Goal: Task Accomplishment & Management: Manage account settings

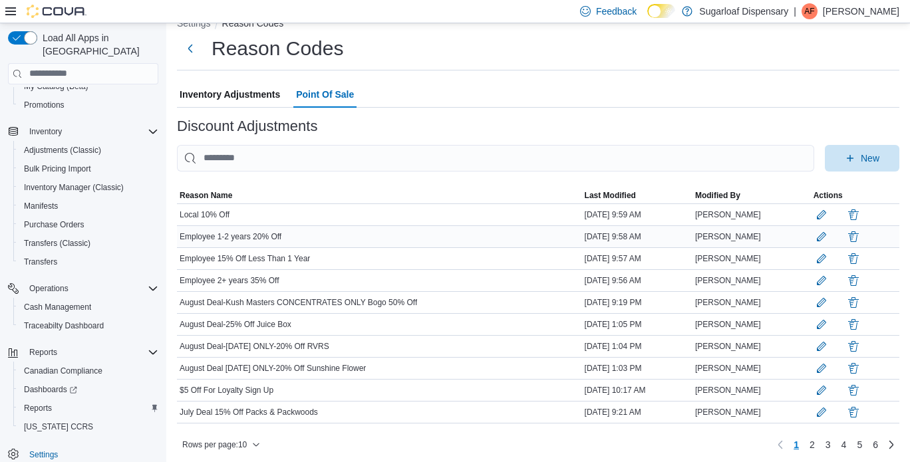
scroll to position [35, 0]
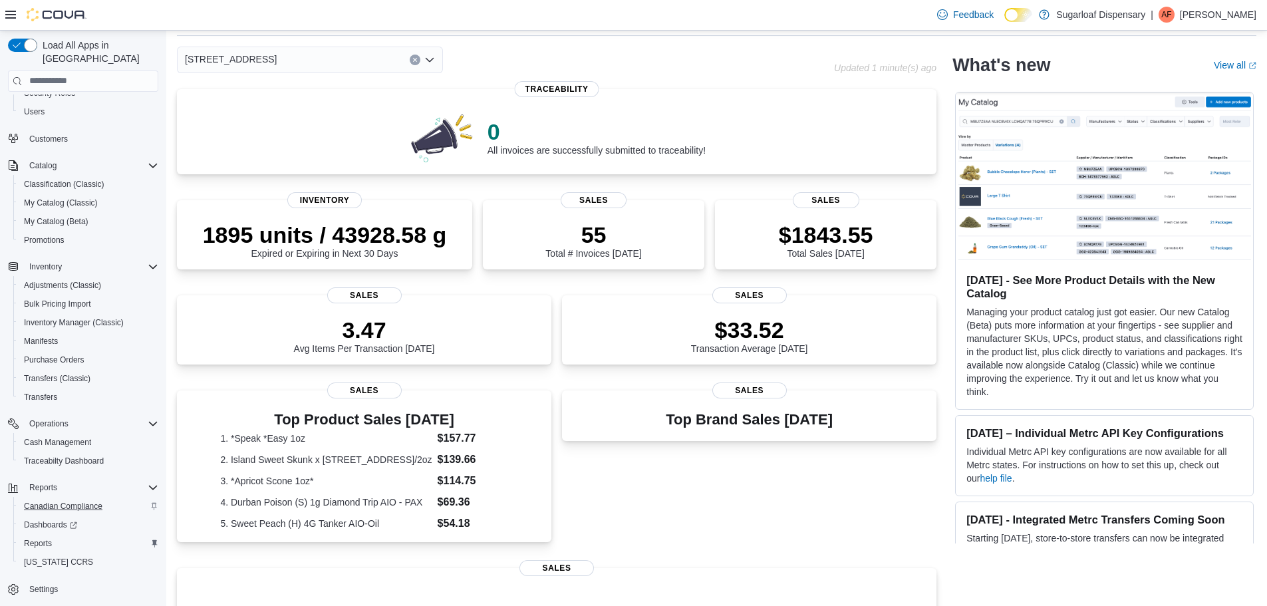
scroll to position [67, 0]
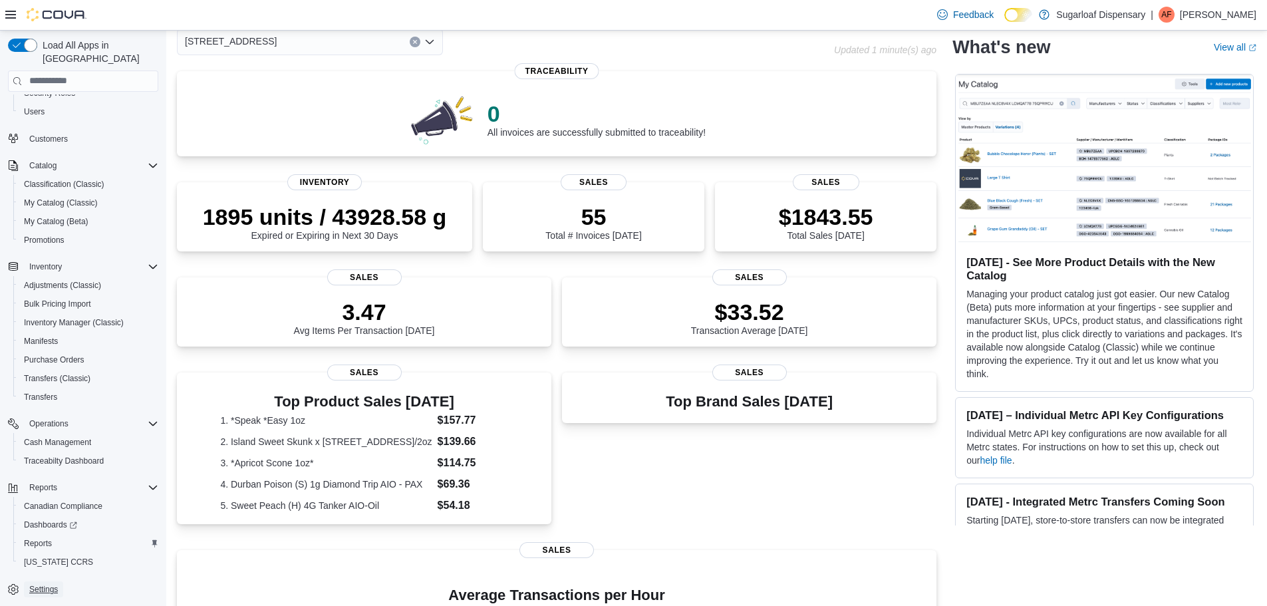
click at [49, 584] on span "Settings" at bounding box center [43, 589] width 29 height 11
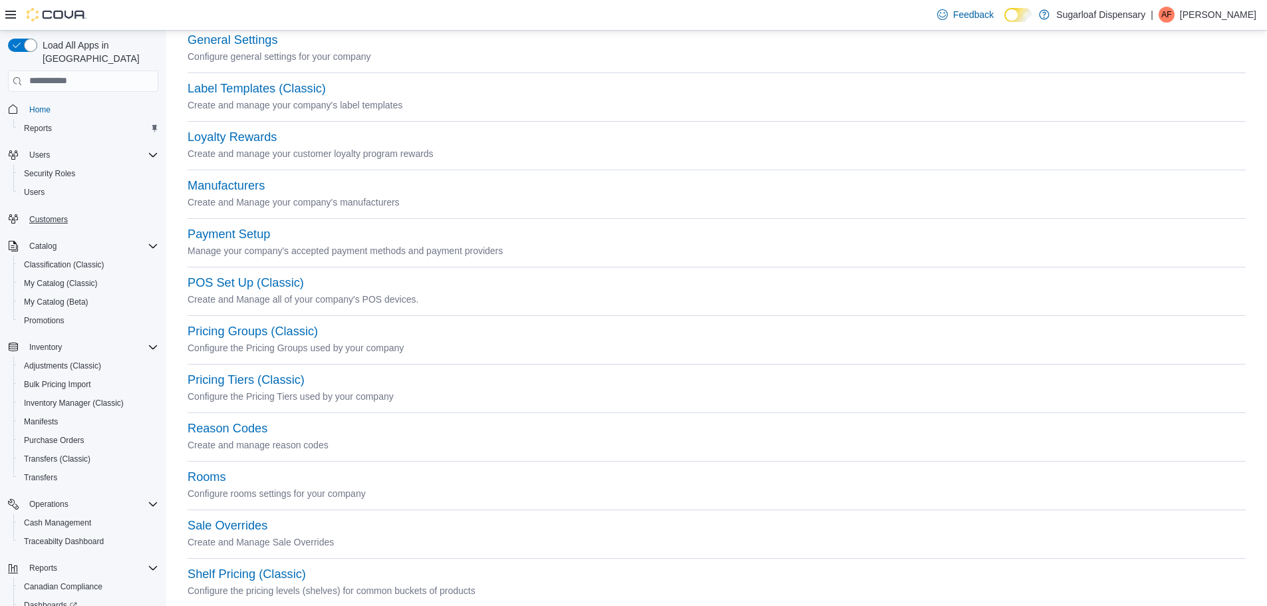
scroll to position [285, 0]
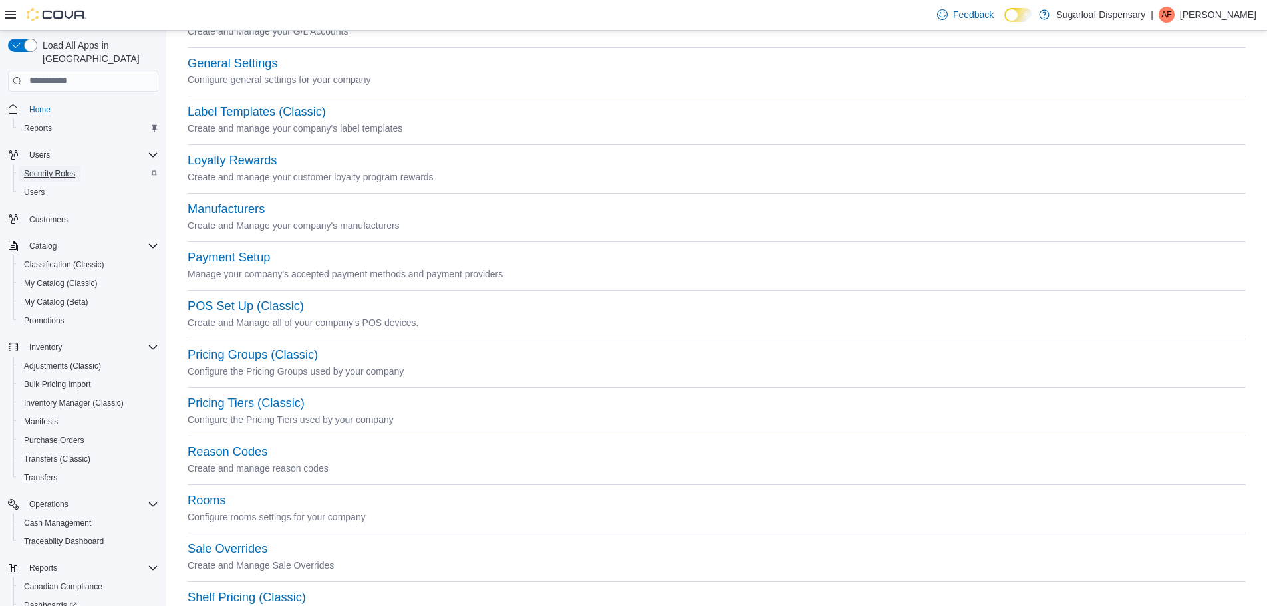
click at [37, 168] on span "Security Roles" at bounding box center [49, 173] width 51 height 11
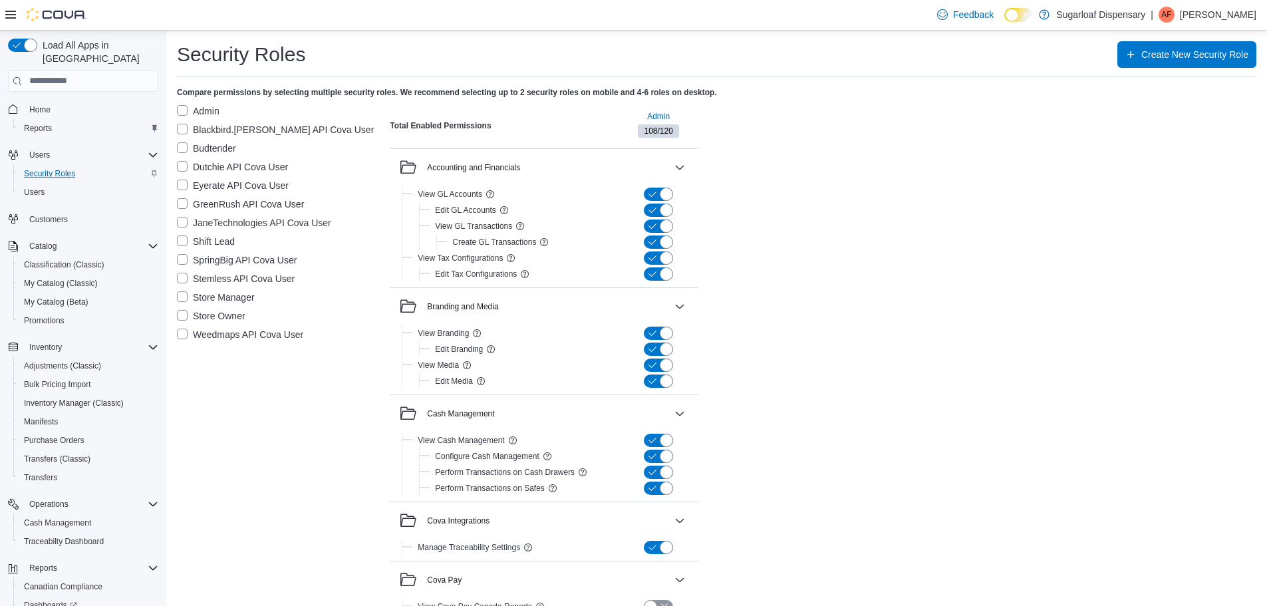
click at [182, 110] on label "Admin" at bounding box center [198, 111] width 43 height 16
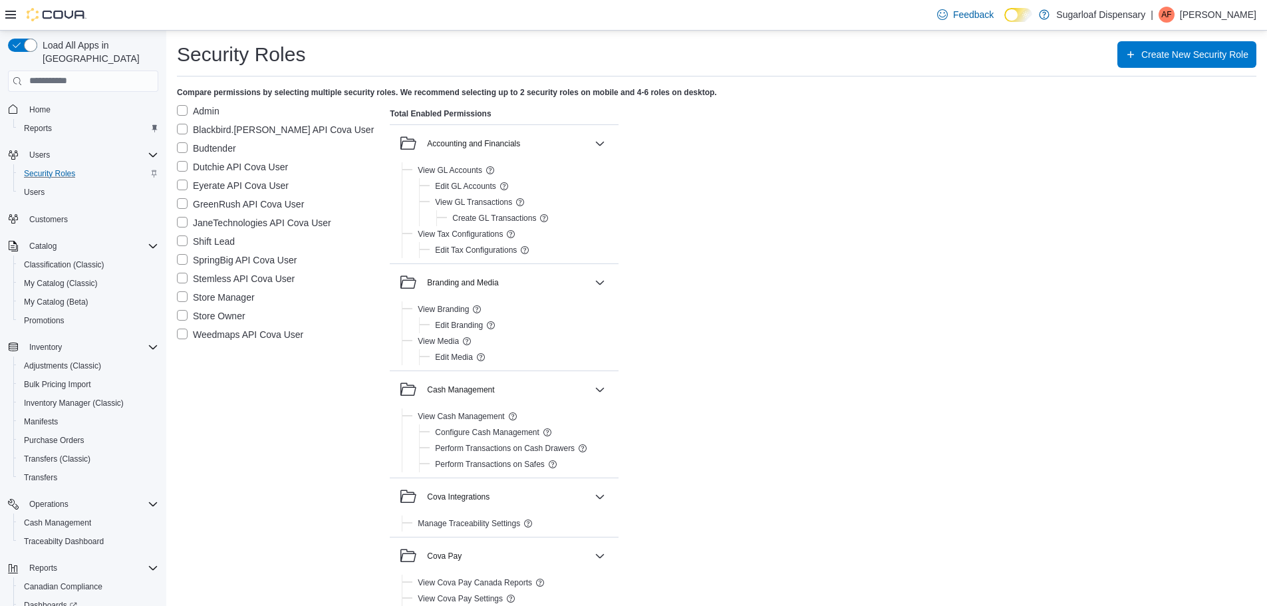
click at [182, 148] on label "Budtender" at bounding box center [206, 148] width 59 height 16
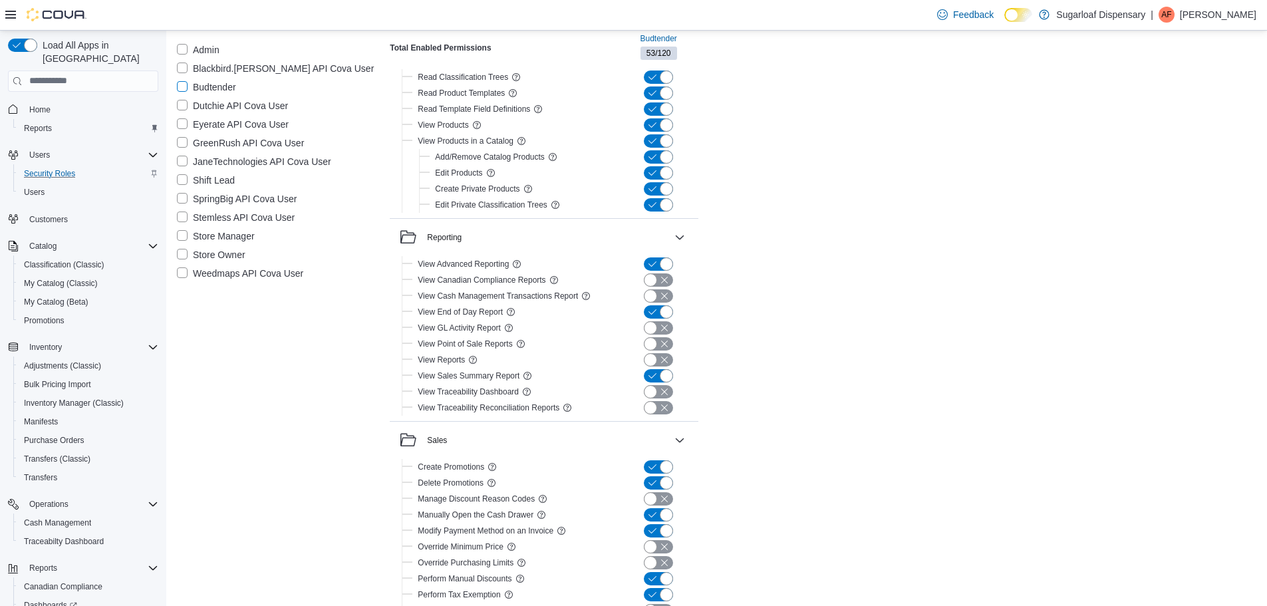
scroll to position [2246, 0]
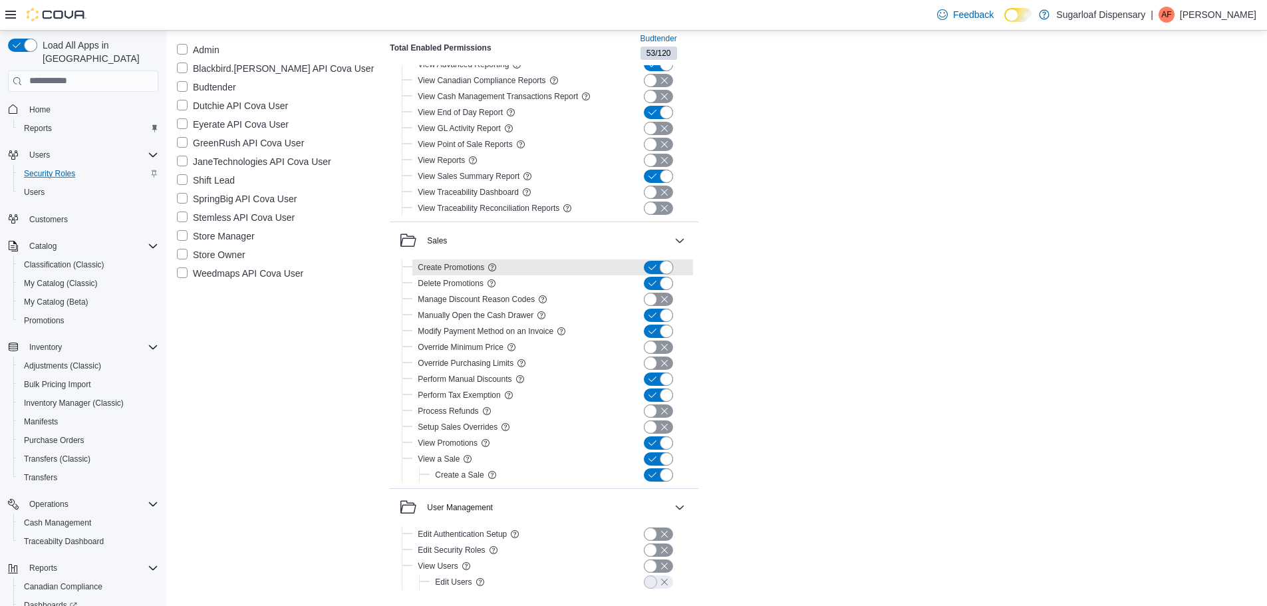
click at [644, 269] on button "button" at bounding box center [658, 267] width 29 height 13
click at [644, 279] on button "button" at bounding box center [658, 283] width 29 height 13
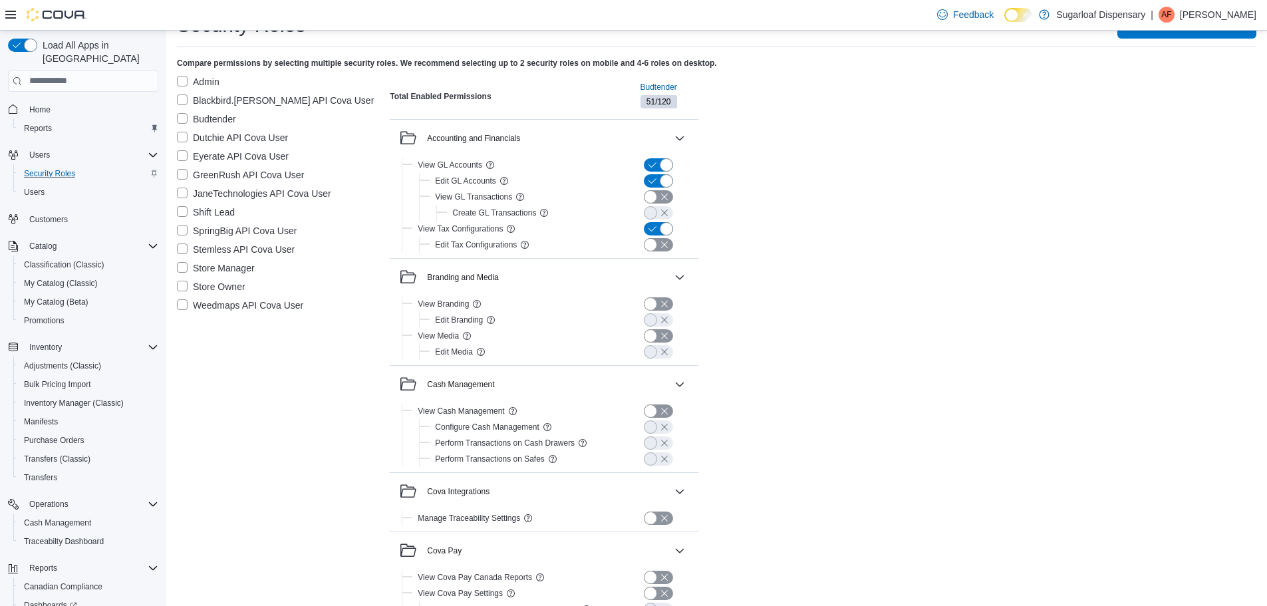
scroll to position [0, 0]
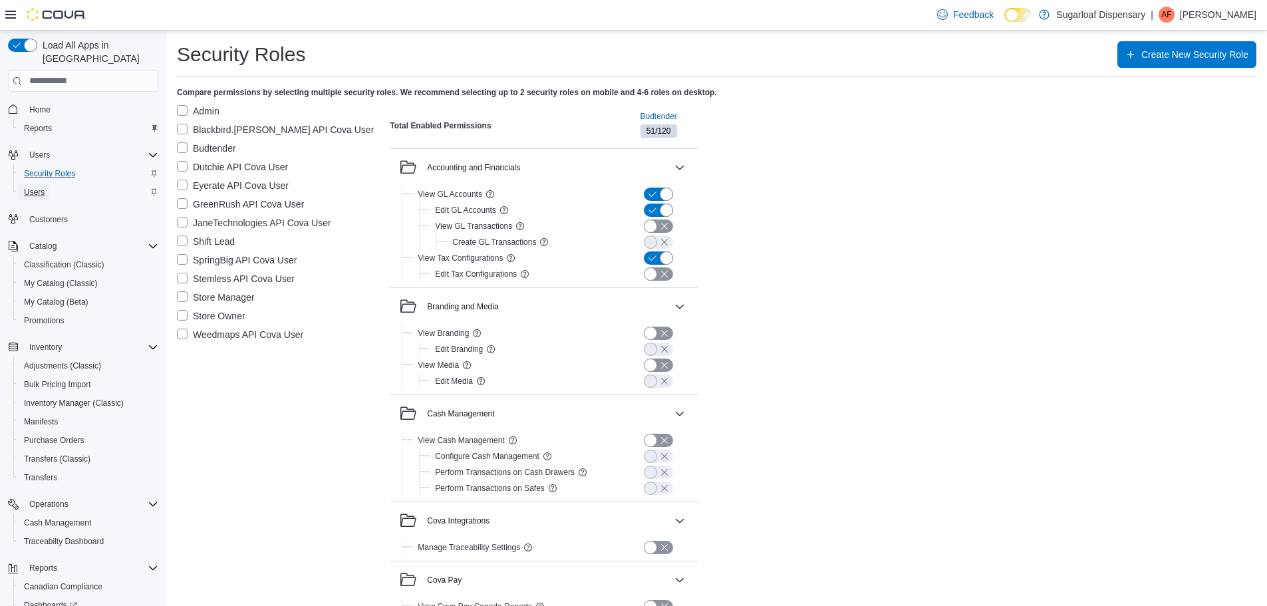
click at [41, 187] on span "Users" at bounding box center [34, 192] width 21 height 11
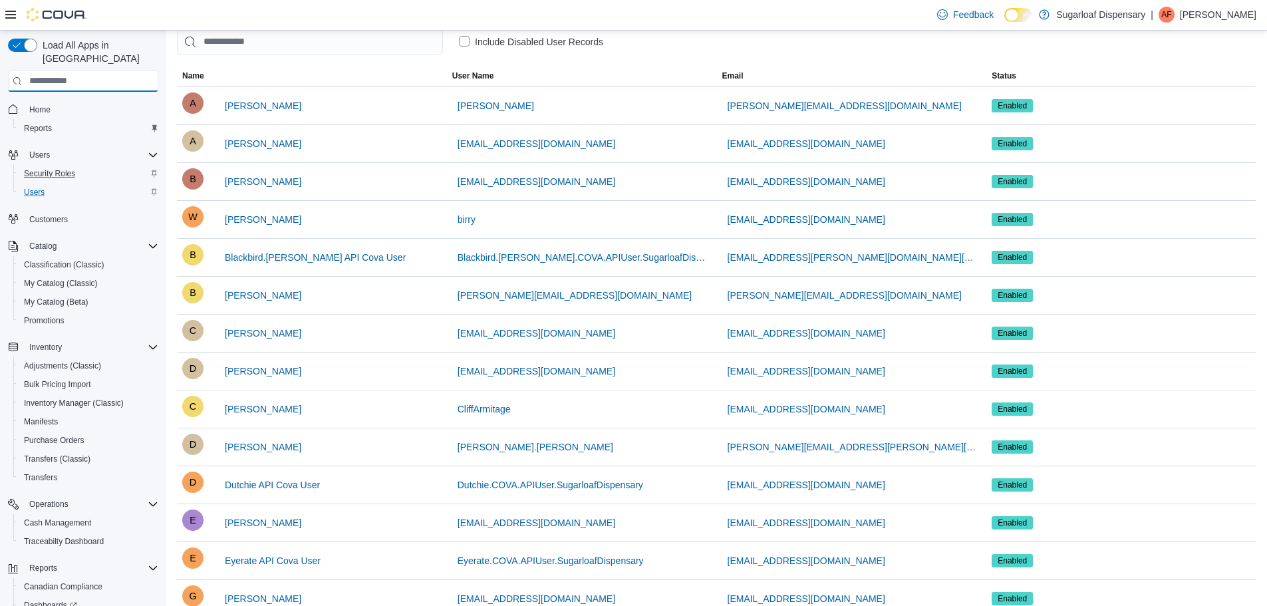
click at [65, 70] on input "search" at bounding box center [83, 80] width 150 height 21
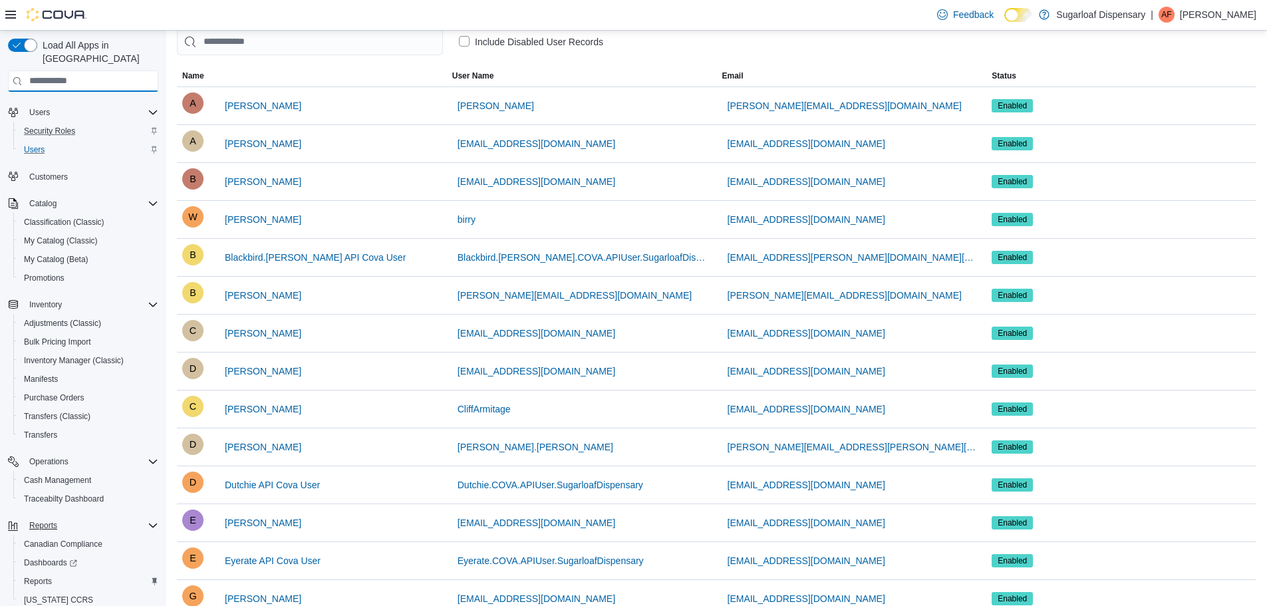
scroll to position [80, 0]
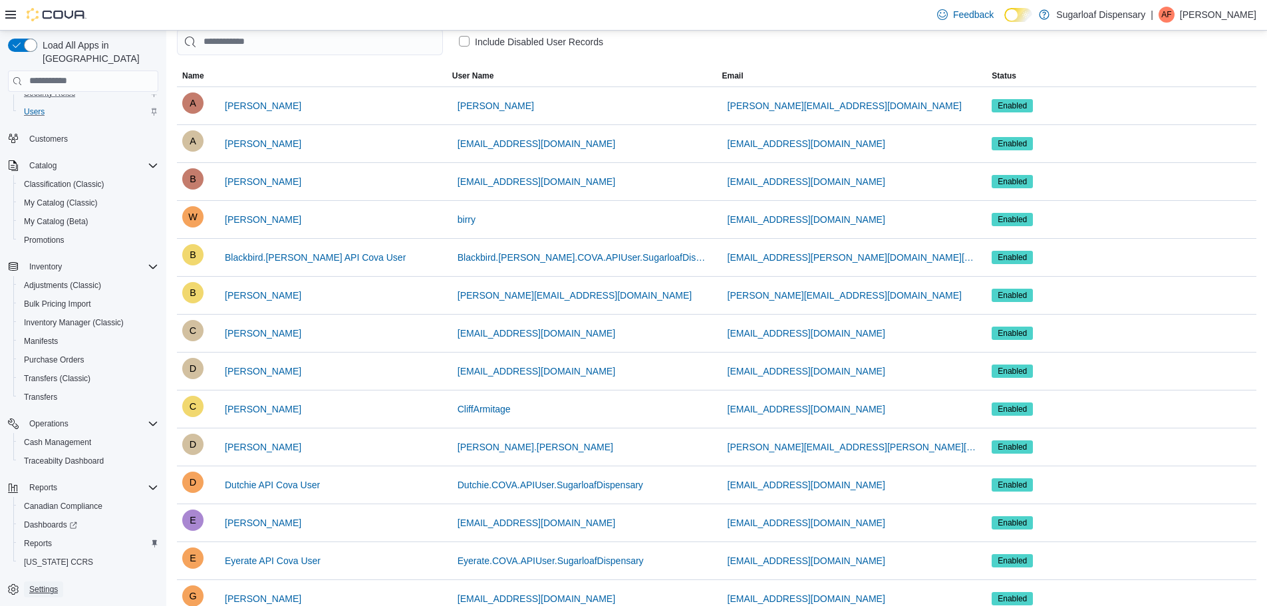
click at [31, 584] on span "Settings" at bounding box center [43, 589] width 29 height 11
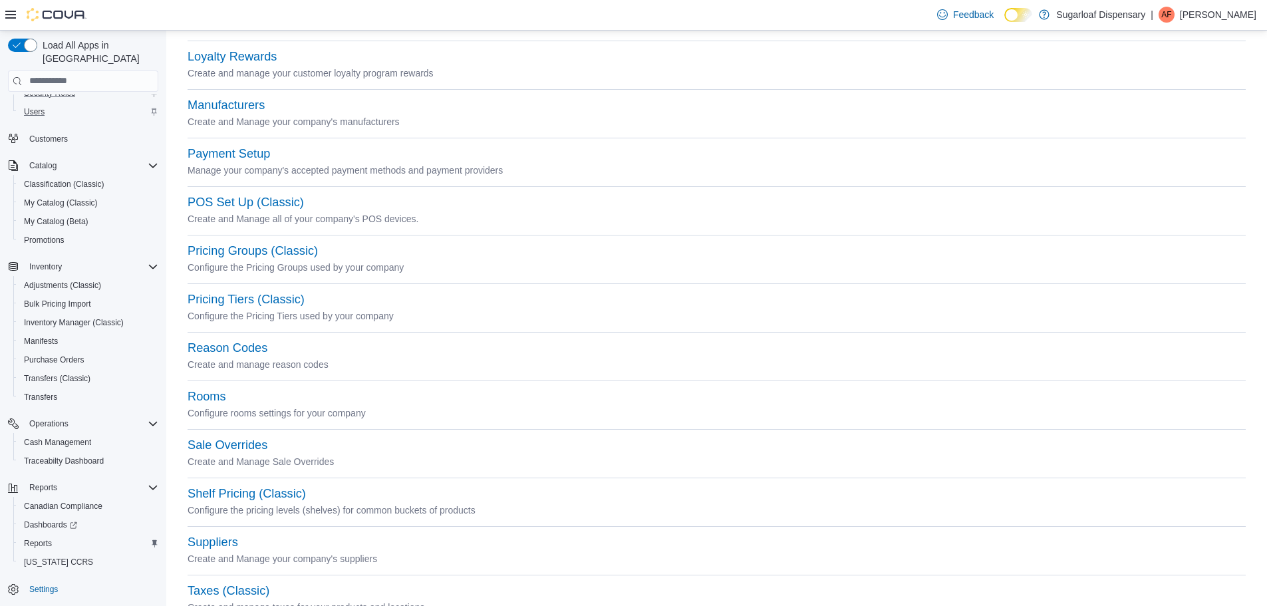
scroll to position [399, 0]
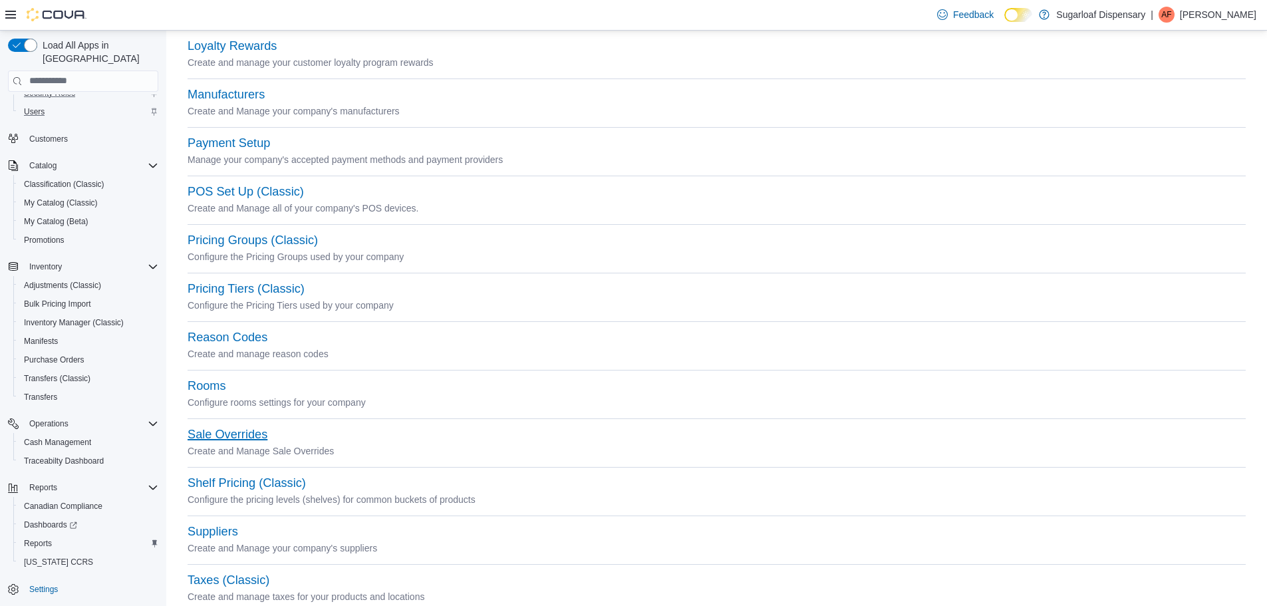
click at [249, 436] on button "Sale Overrides" at bounding box center [228, 435] width 80 height 14
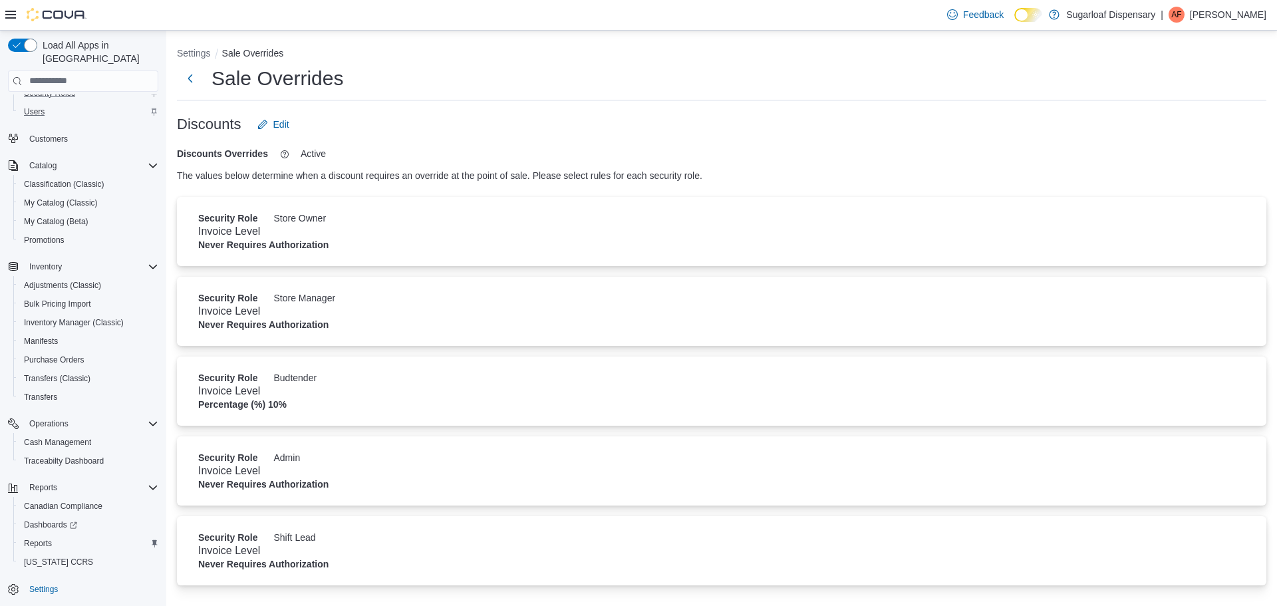
click at [319, 393] on h4 "Invoice Level" at bounding box center [721, 391] width 1047 height 16
click at [285, 125] on span "Edit" at bounding box center [281, 124] width 16 height 13
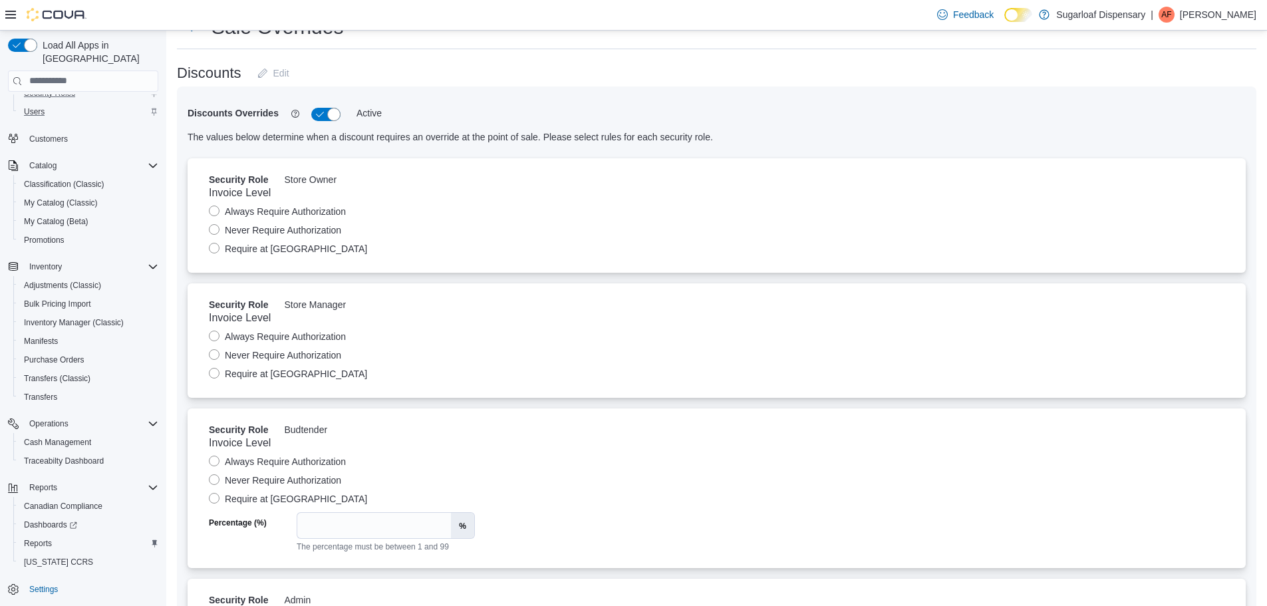
scroll to position [200, 0]
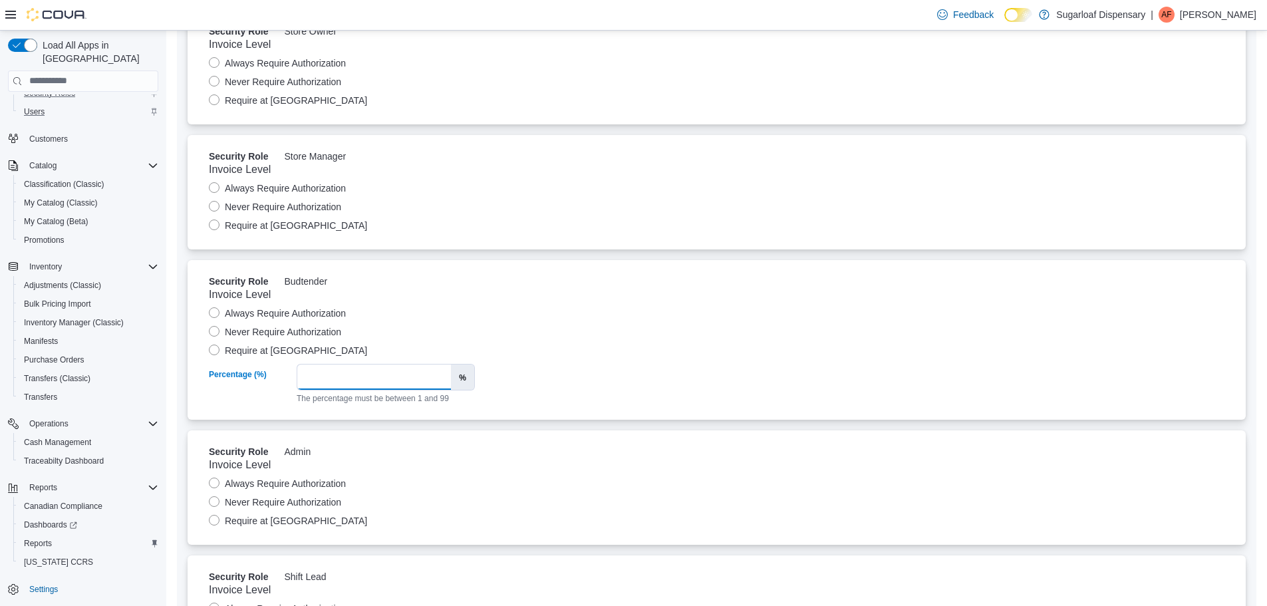
drag, startPoint x: 323, startPoint y: 378, endPoint x: 301, endPoint y: 378, distance: 21.9
click at [301, 378] on input "**" at bounding box center [374, 376] width 154 height 25
type input "**"
click at [565, 362] on div at bounding box center [716, 360] width 1015 height 5
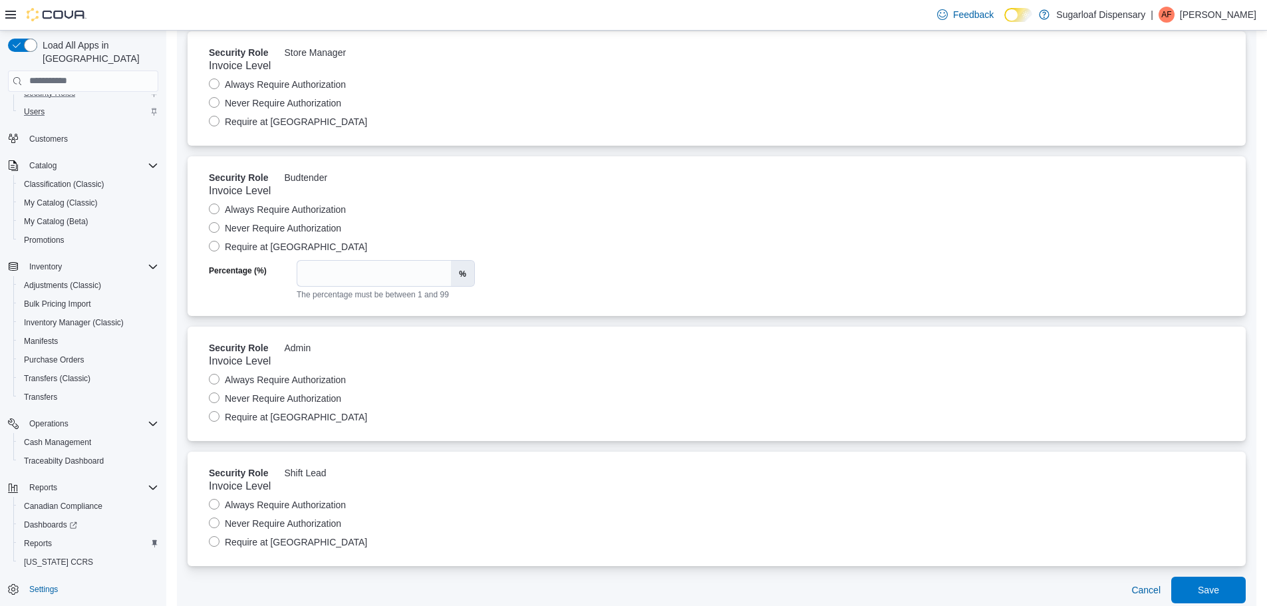
scroll to position [322, 0]
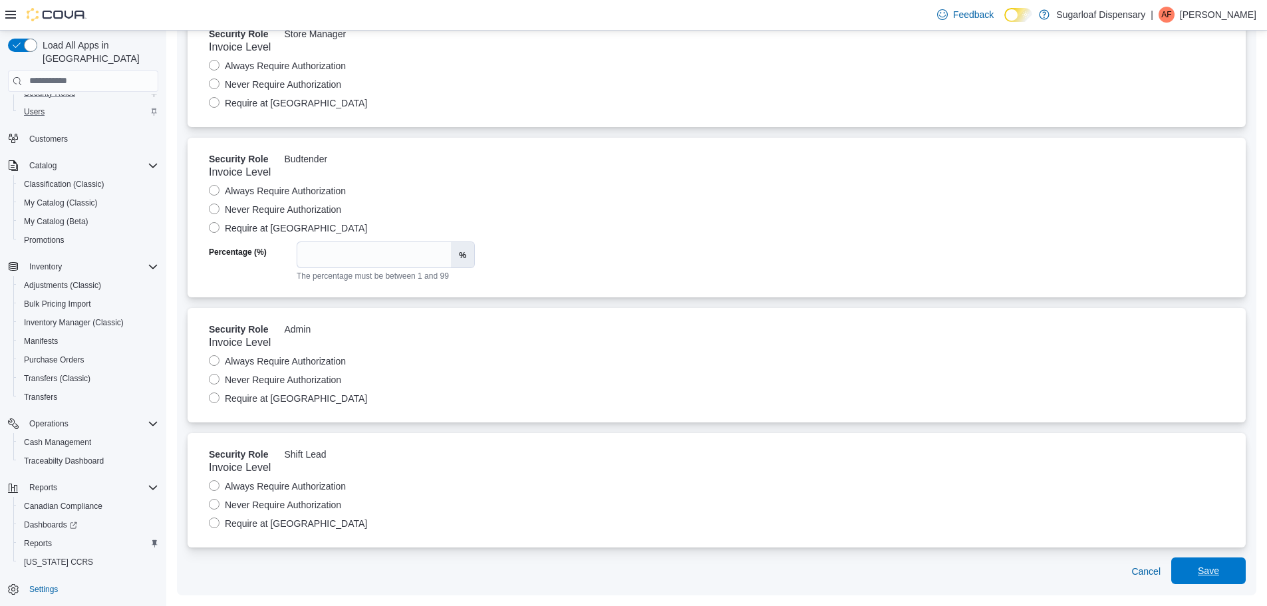
click at [1232, 573] on span "Save" at bounding box center [1208, 570] width 59 height 27
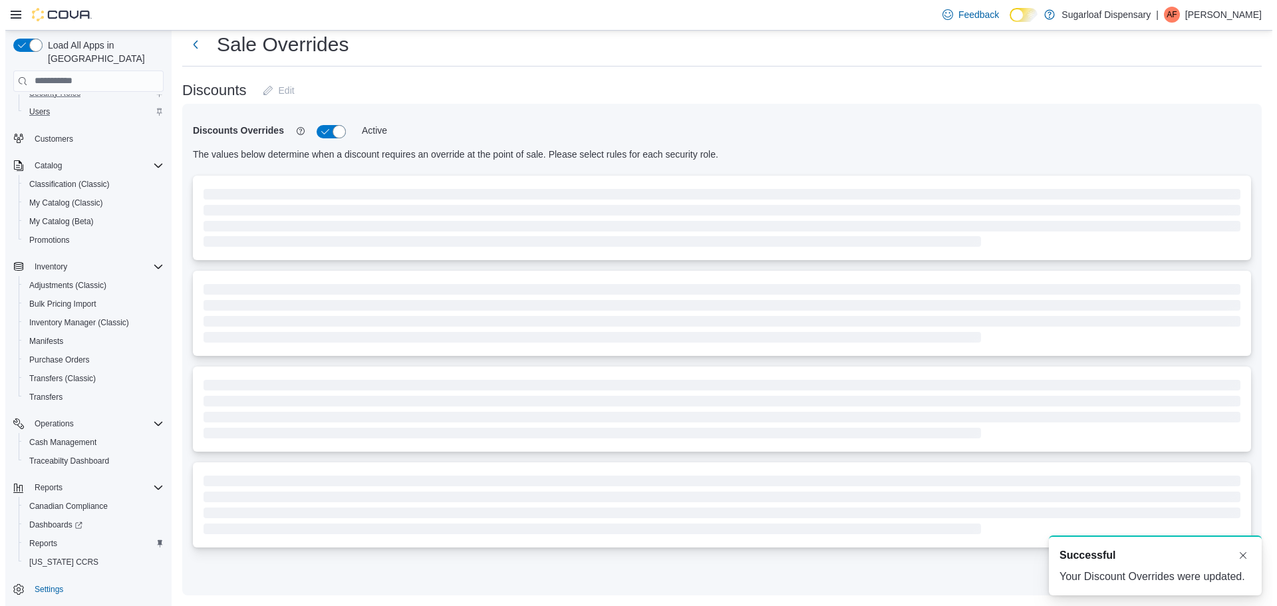
scroll to position [0, 0]
